Goal: Task Accomplishment & Management: Use online tool/utility

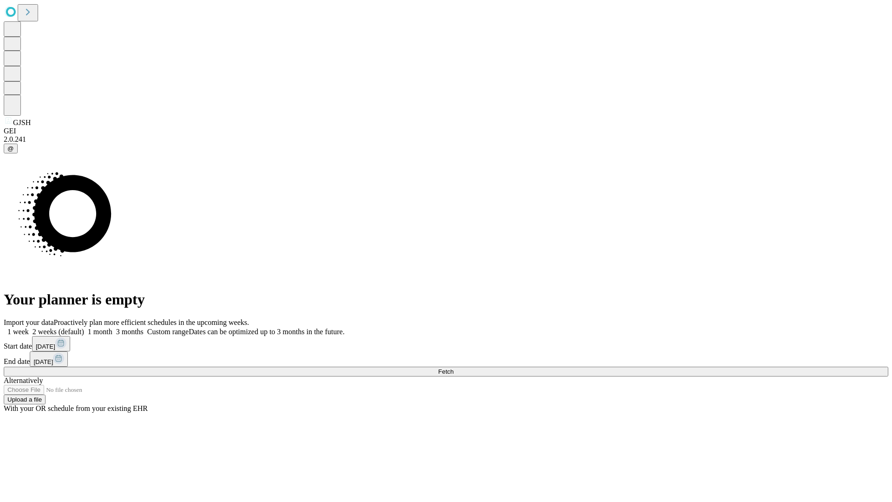
click at [454, 368] on span "Fetch" at bounding box center [445, 371] width 15 height 7
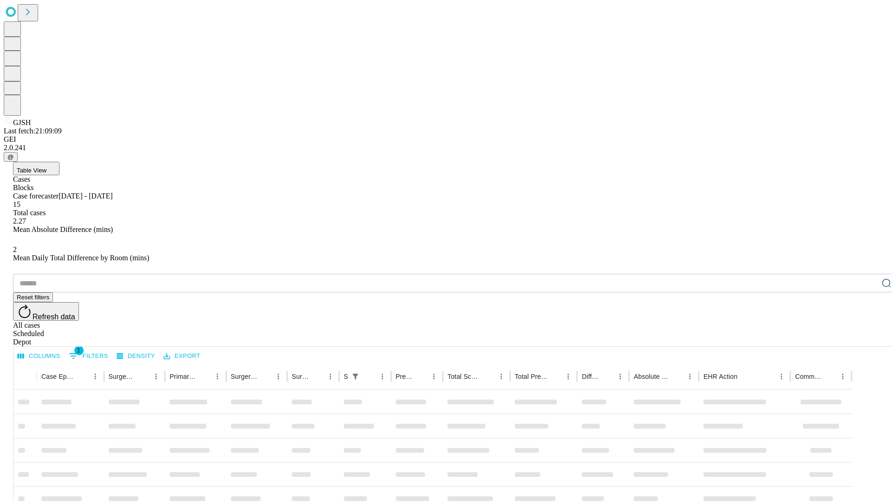
click at [868, 338] on div "Depot" at bounding box center [455, 342] width 885 height 8
